Goal: Task Accomplishment & Management: Use online tool/utility

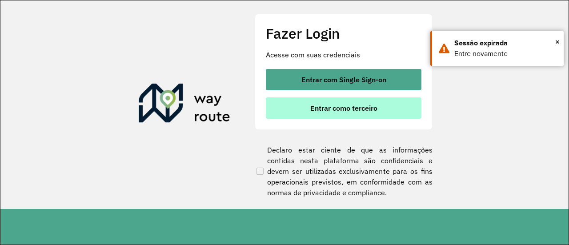
click at [358, 109] on span "Entrar como terceiro" at bounding box center [343, 107] width 67 height 7
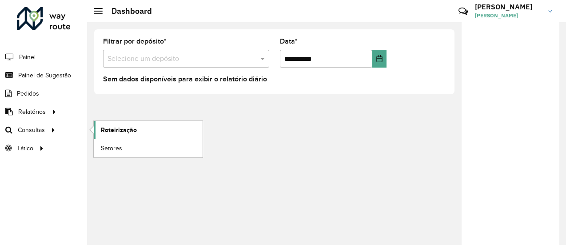
click at [120, 127] on span "Roteirização" at bounding box center [119, 129] width 36 height 9
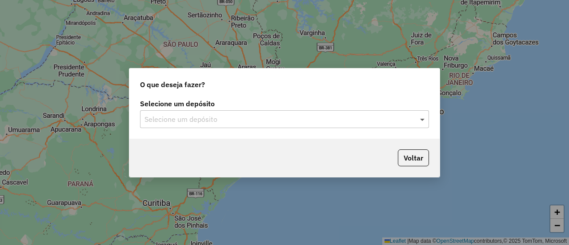
click at [419, 118] on span at bounding box center [423, 119] width 11 height 11
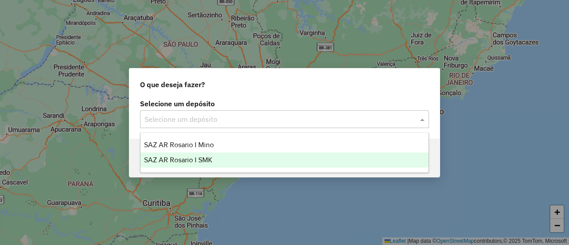
click at [204, 159] on span "SAZ AR Rosario I SMK" at bounding box center [178, 160] width 68 height 8
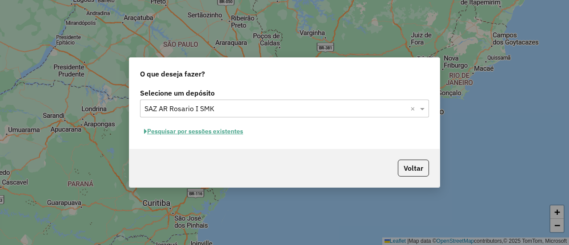
click at [223, 132] on button "Pesquisar por sessões existentes" at bounding box center [193, 131] width 107 height 14
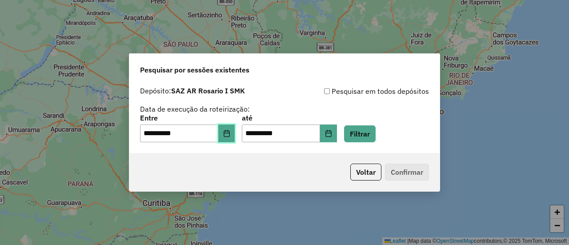
click at [230, 135] on icon "Choose Date" at bounding box center [226, 133] width 7 height 7
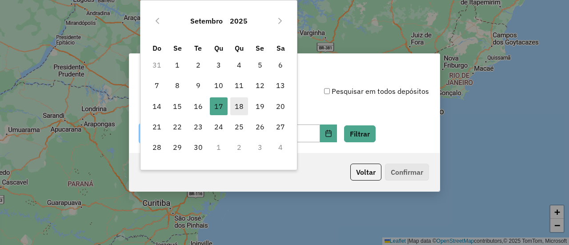
click at [241, 105] on span "18" at bounding box center [239, 106] width 18 height 18
type input "**********"
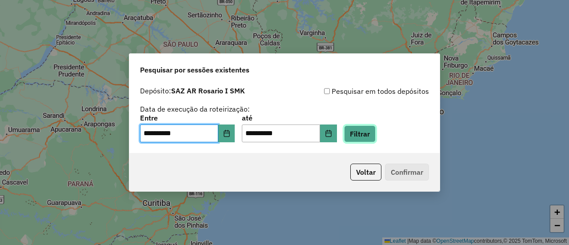
click at [373, 133] on button "Filtrar" at bounding box center [360, 133] width 32 height 17
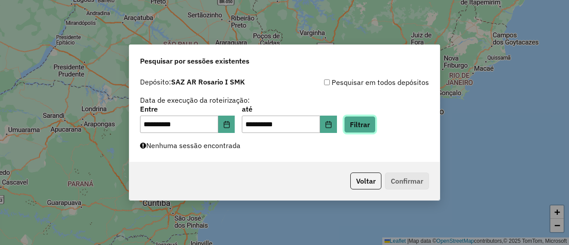
click at [373, 127] on button "Filtrar" at bounding box center [360, 124] width 32 height 17
click at [372, 127] on button "Filtrar" at bounding box center [360, 124] width 32 height 17
click at [375, 123] on button "Filtrar" at bounding box center [360, 124] width 32 height 17
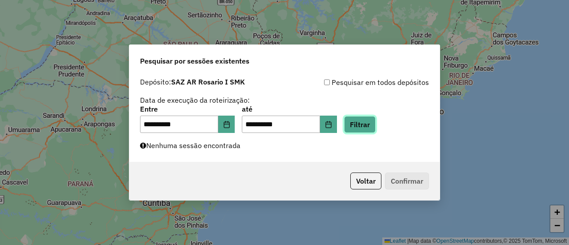
click at [372, 122] on button "Filtrar" at bounding box center [360, 124] width 32 height 17
click at [372, 121] on button "Filtrar" at bounding box center [360, 124] width 32 height 17
click at [369, 124] on button "Filtrar" at bounding box center [360, 124] width 32 height 17
click at [372, 123] on button "Filtrar" at bounding box center [360, 124] width 32 height 17
click at [373, 123] on button "Filtrar" at bounding box center [360, 124] width 32 height 17
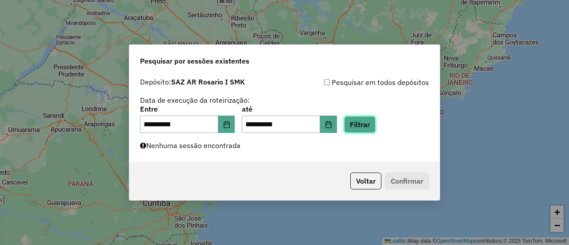
click at [374, 125] on button "Filtrar" at bounding box center [360, 124] width 32 height 17
click at [365, 121] on button "Filtrar" at bounding box center [360, 124] width 32 height 17
click at [369, 127] on button "Filtrar" at bounding box center [360, 124] width 32 height 17
click at [372, 127] on button "Filtrar" at bounding box center [360, 124] width 32 height 17
click at [375, 125] on button "Filtrar" at bounding box center [360, 124] width 32 height 17
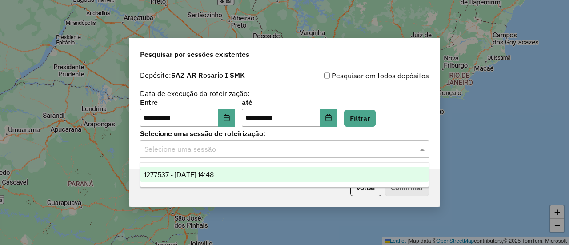
click at [424, 148] on span at bounding box center [423, 148] width 11 height 11
click at [214, 172] on span "1277537 - 18/09/2025 14:48" at bounding box center [179, 175] width 70 height 8
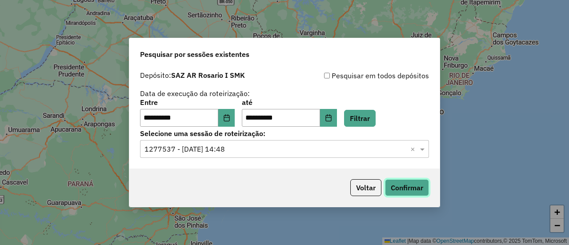
click at [407, 187] on button "Confirmar" at bounding box center [407, 187] width 44 height 17
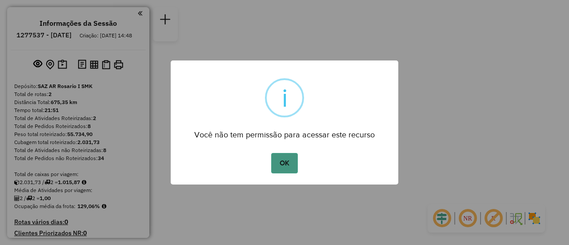
click at [284, 159] on button "OK" at bounding box center [284, 163] width 26 height 20
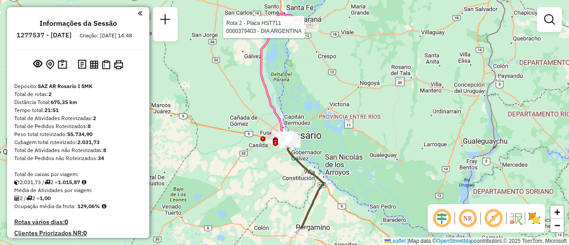
select select "**********"
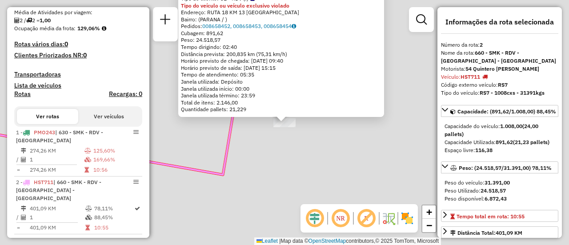
scroll to position [329, 0]
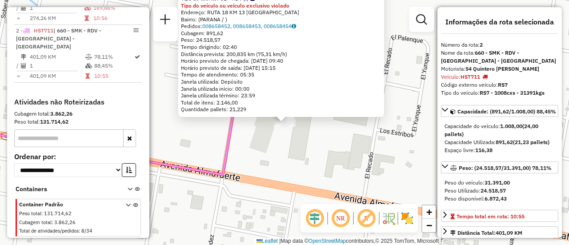
click at [324, 155] on div "0000379403 - DIA ARGENTINA Tipo de cliente: 31 - RDV (:) Tipo do veículo ou veí…" at bounding box center [284, 122] width 569 height 245
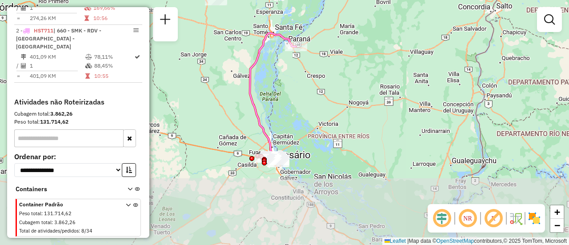
drag, startPoint x: 316, startPoint y: 183, endPoint x: 292, endPoint y: 69, distance: 116.6
click at [287, 68] on div "Janela de atendimento Grade de atendimento Capacidade Transportadoras Veículos …" at bounding box center [284, 122] width 569 height 245
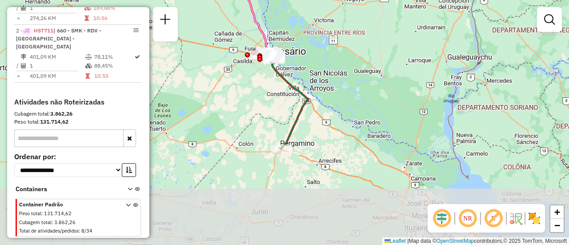
drag, startPoint x: 321, startPoint y: 146, endPoint x: 320, endPoint y: 49, distance: 96.8
click at [319, 52] on div "Janela de atendimento Grade de atendimento Capacidade Transportadoras Veículos …" at bounding box center [284, 122] width 569 height 245
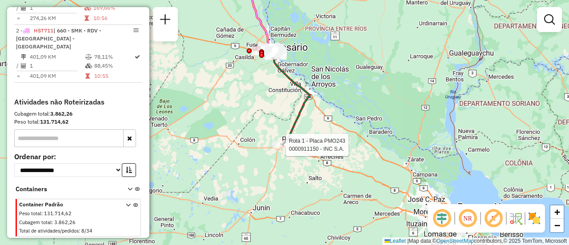
select select "**********"
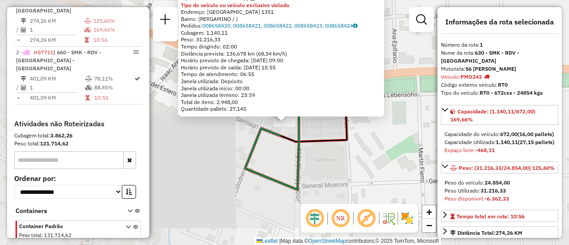
scroll to position [305, 0]
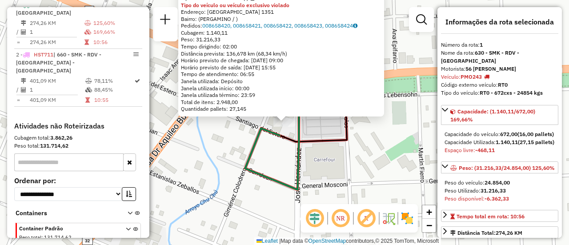
click at [365, 162] on div "0000911150 - INC S.A. Tipo de cliente: 31 - RDV (:) Tipo do veículo ou veículo …" at bounding box center [284, 122] width 569 height 245
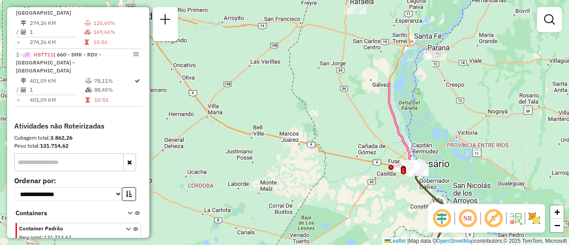
drag, startPoint x: 349, startPoint y: 135, endPoint x: 409, endPoint y: 241, distance: 122.1
click at [409, 241] on div "Janela de atendimento Grade de atendimento Capacidade Transportadoras Veículos …" at bounding box center [284, 122] width 569 height 245
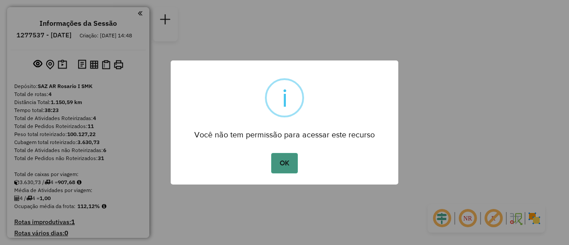
click at [281, 158] on button "OK" at bounding box center [284, 163] width 26 height 20
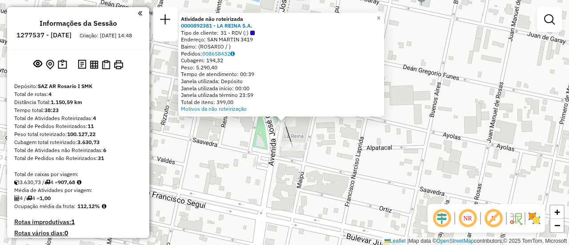
click at [241, 142] on div "Atividade não roteirizada 0000892381 - LA REINA S.A. Tipo de cliente: 31 - RDV …" at bounding box center [284, 122] width 569 height 245
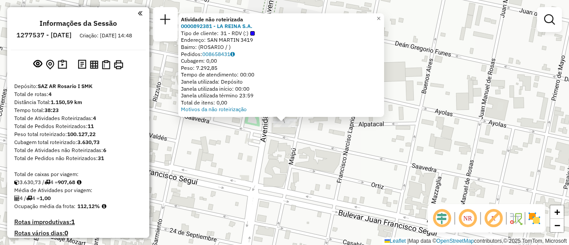
click at [264, 151] on div "Atividade não roteirizada 0000892381 - LA REINA S.A. Tipo de cliente: 31 - RDV …" at bounding box center [284, 122] width 569 height 245
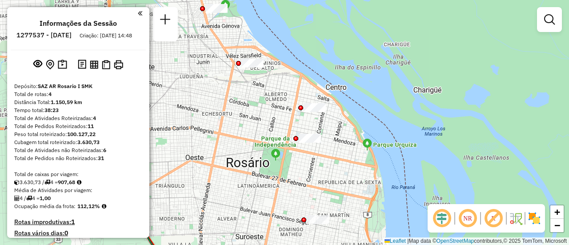
drag, startPoint x: 312, startPoint y: 96, endPoint x: 307, endPoint y: 187, distance: 91.2
click at [307, 187] on div "Janela de atendimento Grade de atendimento Capacidade Transportadoras Veículos …" at bounding box center [284, 122] width 569 height 245
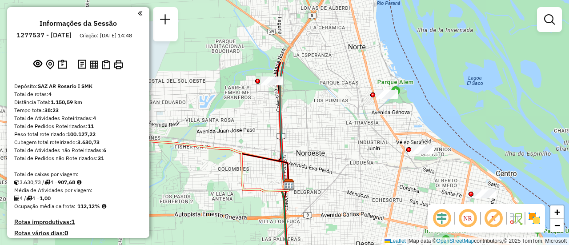
drag, startPoint x: 252, startPoint y: 130, endPoint x: 421, endPoint y: 205, distance: 184.3
click at [421, 205] on div "Janela de atendimento Grade de atendimento Capacidade Transportadoras Veículos …" at bounding box center [284, 122] width 569 height 245
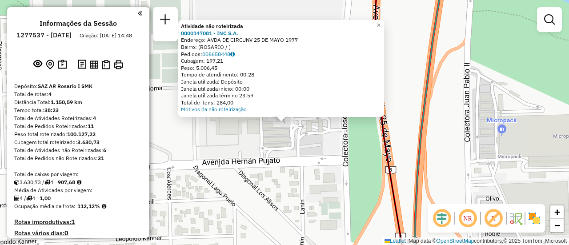
drag, startPoint x: 232, startPoint y: 145, endPoint x: 307, endPoint y: 139, distance: 74.9
click at [235, 146] on div "Atividade não roteirizada 0000147081 - INC S.A. Endereço: AVDA DE CIRCUNV 25 DE…" at bounding box center [284, 122] width 569 height 245
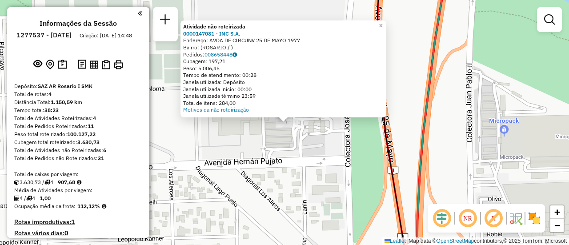
click at [319, 130] on div "Atividade não roteirizada 0000147081 - INC S.A. Endereço: AVDA DE CIRCUNV 25 DE…" at bounding box center [284, 122] width 569 height 245
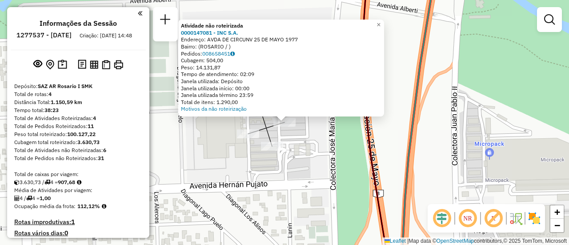
click at [304, 154] on div "Atividade não roteirizada 0000147081 - INC S.A. Endereço: AVDA DE CIRCUNV 25 DE…" at bounding box center [284, 122] width 569 height 245
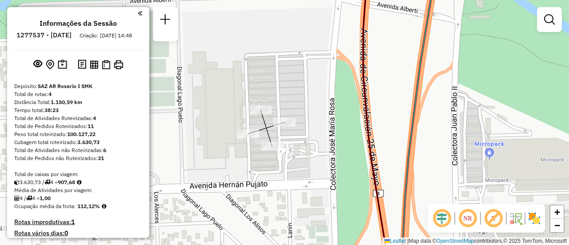
click at [329, 169] on div "Janela de atendimento Grade de atendimento Capacidade Transportadoras Veículos …" at bounding box center [284, 122] width 569 height 245
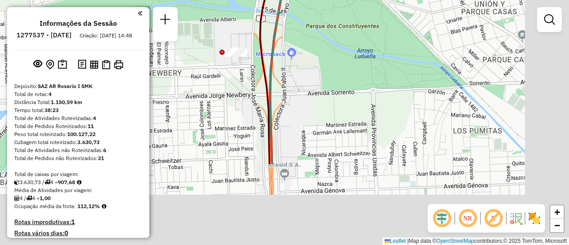
drag, startPoint x: 367, startPoint y: 179, endPoint x: 235, endPoint y: 23, distance: 204.8
click at [235, 23] on div "Janela de atendimento Grade de atendimento Capacidade Transportadoras Veículos …" at bounding box center [284, 122] width 569 height 245
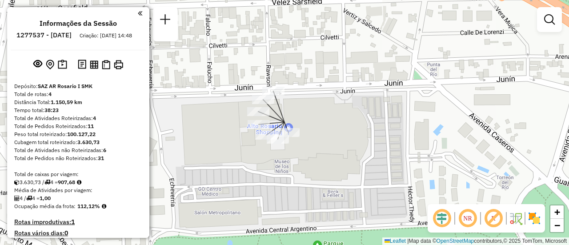
click at [360, 140] on div "Janela de atendimento Grade de atendimento Capacidade Transportadoras Veículos …" at bounding box center [284, 122] width 569 height 245
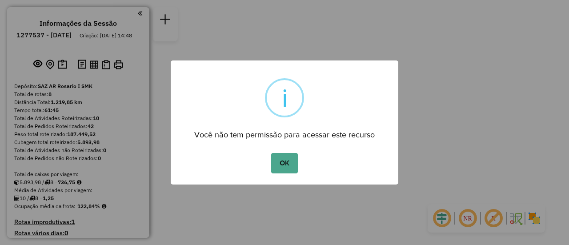
drag, startPoint x: 281, startPoint y: 165, endPoint x: 287, endPoint y: 165, distance: 5.8
click at [282, 165] on button "OK" at bounding box center [284, 163] width 26 height 20
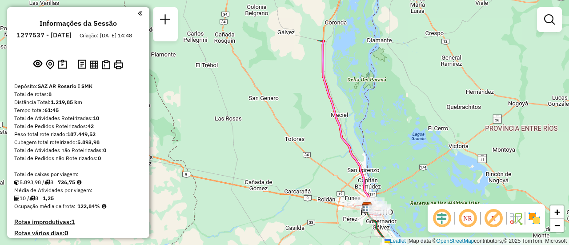
drag, startPoint x: 247, startPoint y: 107, endPoint x: 319, endPoint y: 111, distance: 72.9
click at [316, 108] on div "Janela de atendimento Grade de atendimento Capacidade Transportadoras Veículos …" at bounding box center [284, 122] width 569 height 245
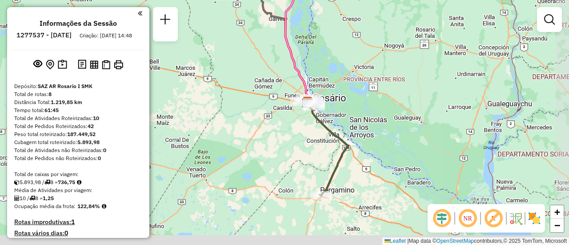
drag, startPoint x: 311, startPoint y: 214, endPoint x: 275, endPoint y: 153, distance: 70.8
click at [275, 153] on div "Janela de atendimento Grade de atendimento Capacidade Transportadoras Veículos …" at bounding box center [284, 122] width 569 height 245
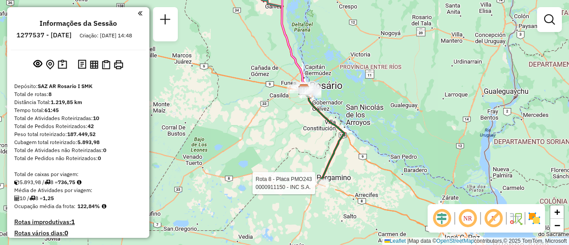
select select "**********"
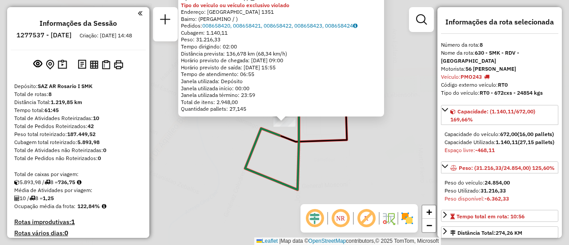
scroll to position [467, 0]
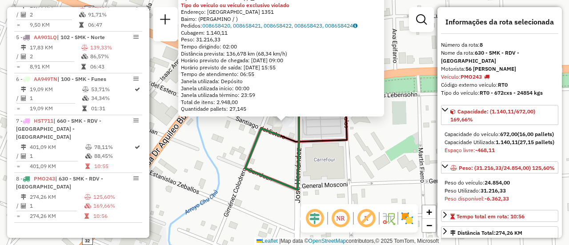
click at [211, 173] on div "0000911150 - INC S.A. Tipo de cliente: 31 - RDV (:) Tipo do veículo ou veículo …" at bounding box center [284, 122] width 569 height 245
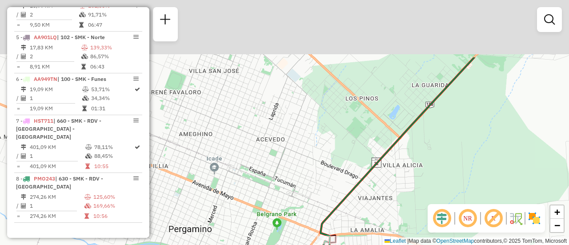
drag, startPoint x: 308, startPoint y: 203, endPoint x: 323, endPoint y: 247, distance: 46.9
click at [323, 244] on html "Aguarde... Pop-up bloqueado! Seu navegador bloqueou automáticamente a abertura …" at bounding box center [284, 122] width 569 height 245
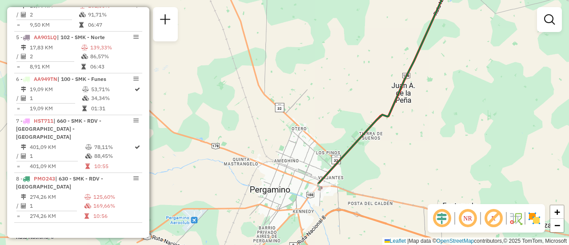
drag, startPoint x: 302, startPoint y: 140, endPoint x: 338, endPoint y: 214, distance: 82.1
click at [334, 216] on div "Janela de atendimento Grade de atendimento Capacidade Transportadoras Veículos …" at bounding box center [284, 122] width 569 height 245
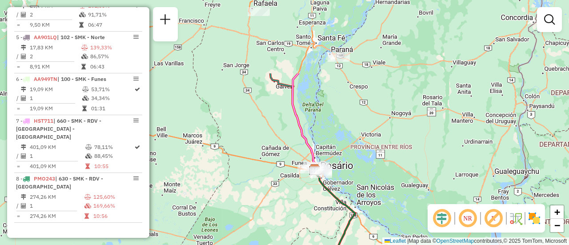
drag, startPoint x: 294, startPoint y: 130, endPoint x: 302, endPoint y: 226, distance: 96.2
click at [301, 226] on div "Janela de atendimento Grade de atendimento Capacidade Transportadoras Veículos …" at bounding box center [284, 122] width 569 height 245
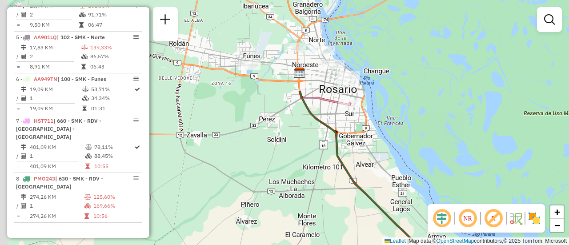
drag, startPoint x: 276, startPoint y: 174, endPoint x: 342, endPoint y: 244, distance: 96.2
click at [341, 244] on div "Janela de atendimento Grade de atendimento Capacidade Transportadoras Veículos …" at bounding box center [284, 122] width 569 height 245
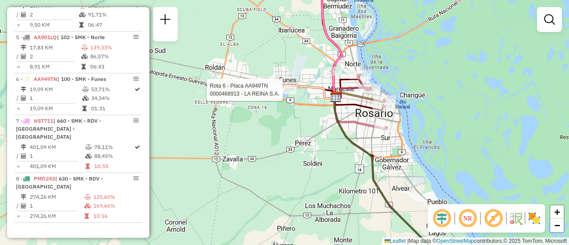
select select "**********"
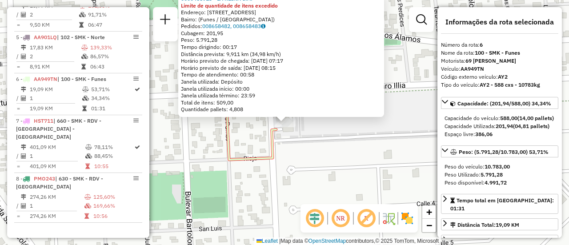
drag, startPoint x: 345, startPoint y: 156, endPoint x: 369, endPoint y: 144, distance: 27.0
click at [345, 156] on div "0000468913 - LA REINA S.A. Limite de quantidade de itens excedido Endereço: Cal…" at bounding box center [284, 122] width 569 height 245
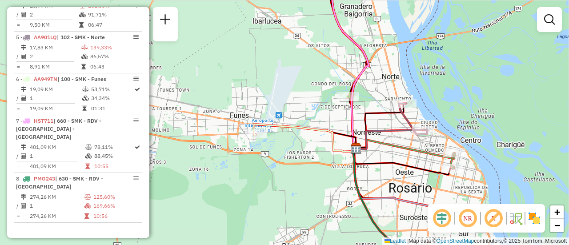
drag, startPoint x: 425, startPoint y: 108, endPoint x: 302, endPoint y: 114, distance: 122.7
click at [302, 114] on div "Janela de atendimento Grade de atendimento Capacidade Transportadoras Veículos …" at bounding box center [284, 122] width 569 height 245
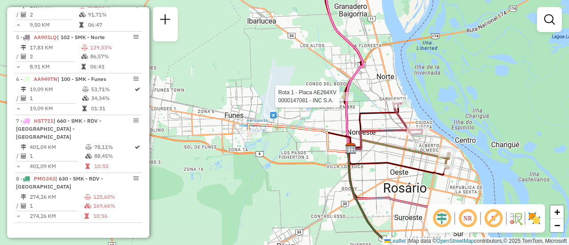
select select "**********"
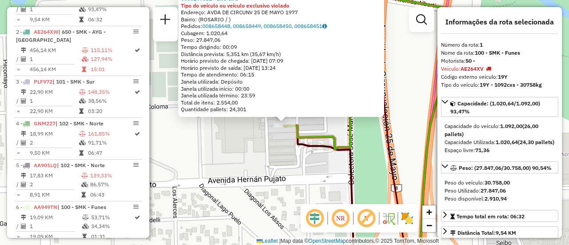
scroll to position [316, 0]
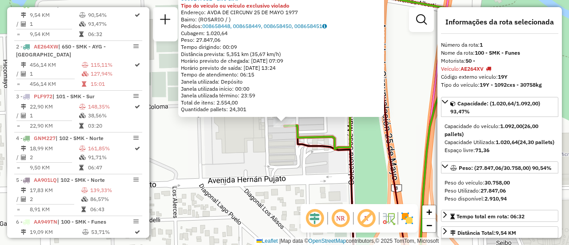
click at [258, 144] on div "0000147081 - INC S.A. Tipo do veículo ou veículo exclusivo violado Endereço: AV…" at bounding box center [284, 122] width 569 height 245
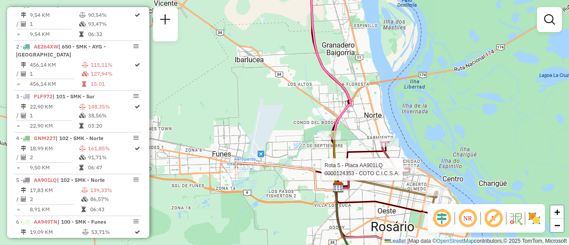
select select "**********"
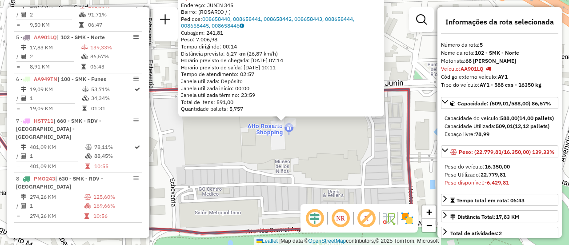
scroll to position [89, 0]
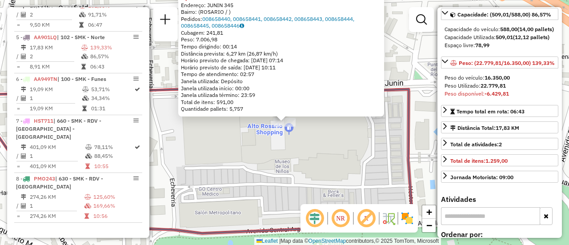
click at [325, 155] on div "0000124353 - COTO C.I.C.S.A. Tipo do veículo ou veículo exclusivo violado Ender…" at bounding box center [284, 122] width 569 height 245
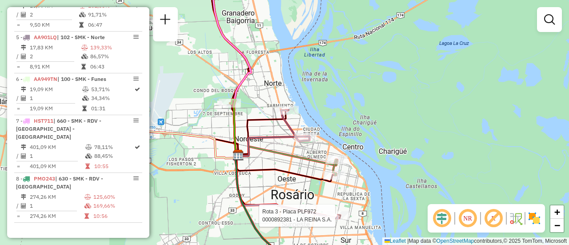
select select "**********"
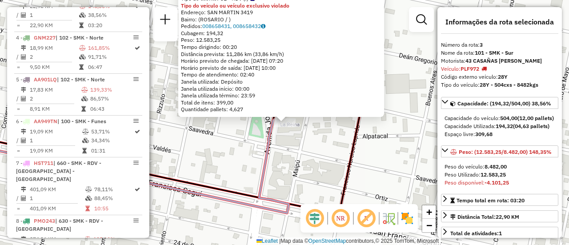
scroll to position [408, 0]
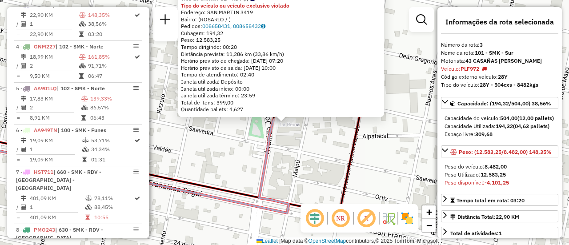
click at [315, 180] on div "0000892381 - LA REINA S.A. Tipo de cliente: 31 - RDV (:) Tipo do veículo ou veí…" at bounding box center [284, 122] width 569 height 245
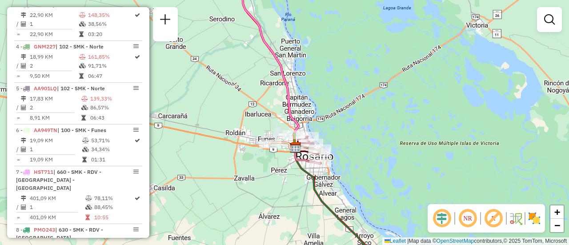
drag, startPoint x: 294, startPoint y: 214, endPoint x: 310, endPoint y: 143, distance: 72.4
click at [303, 145] on div "Janela de atendimento Grade de atendimento Capacidade Transportadoras Veículos …" at bounding box center [284, 122] width 569 height 245
